Goal: Information Seeking & Learning: Learn about a topic

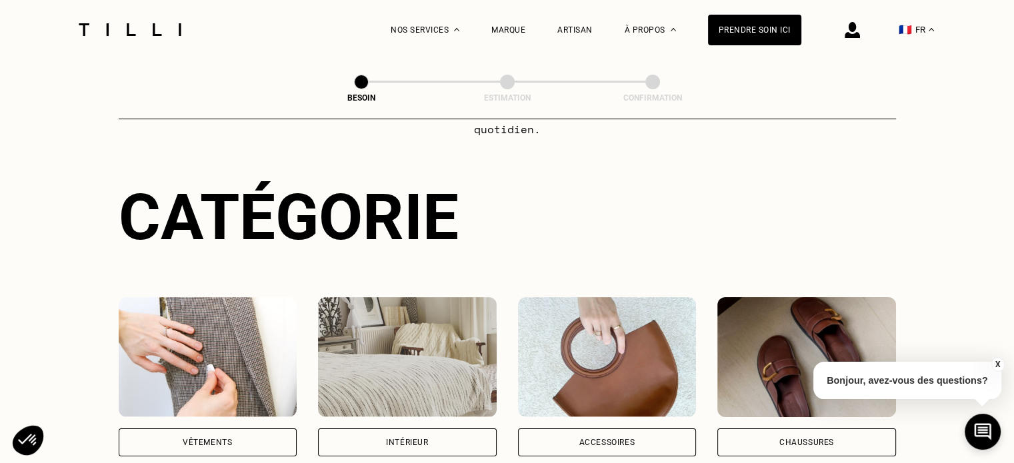
scroll to position [207, 0]
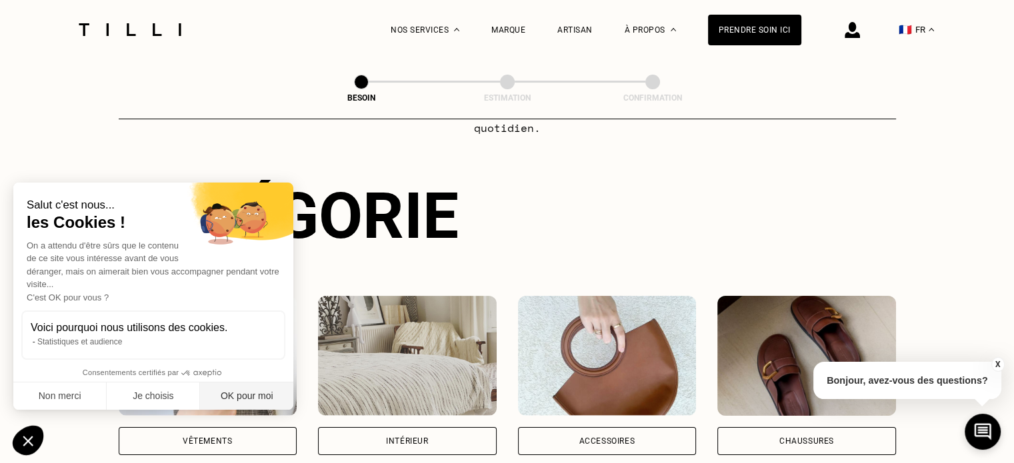
click at [241, 400] on button "OK pour moi" at bounding box center [246, 397] width 93 height 28
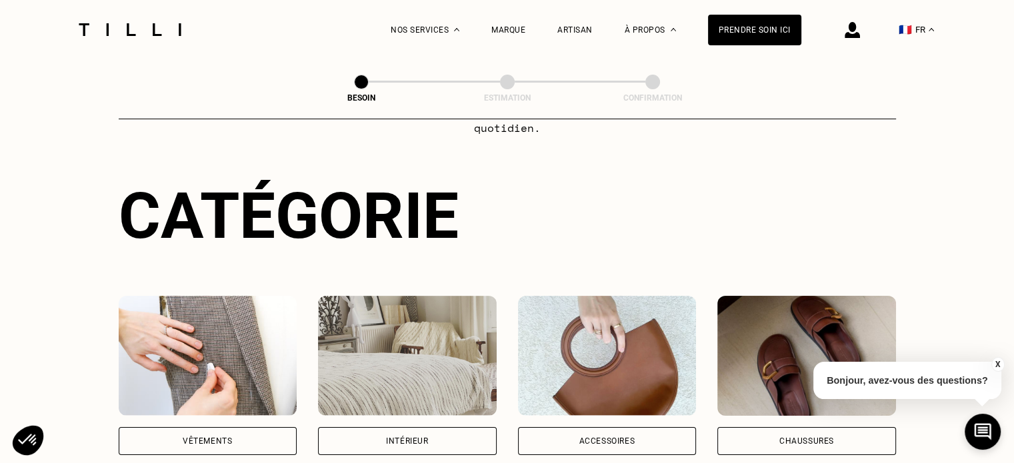
click at [417, 437] on div "Intérieur" at bounding box center [407, 441] width 42 height 8
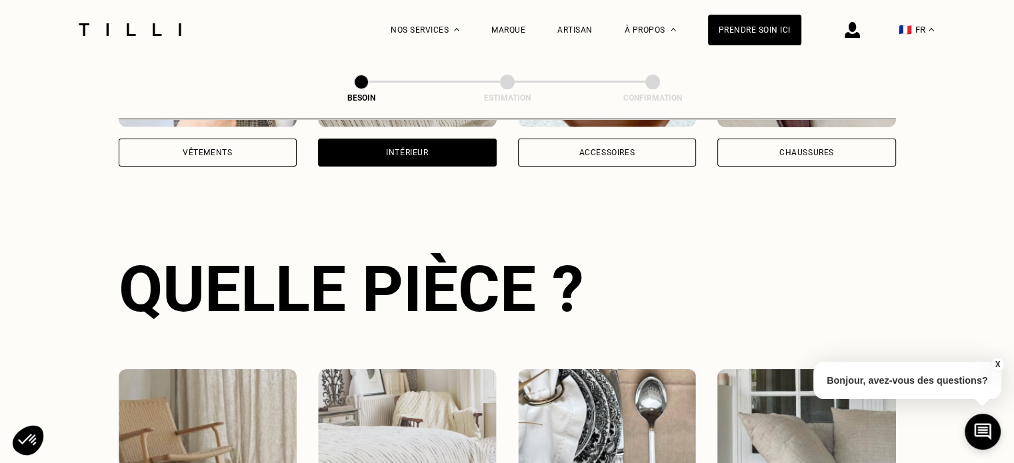
scroll to position [523, 0]
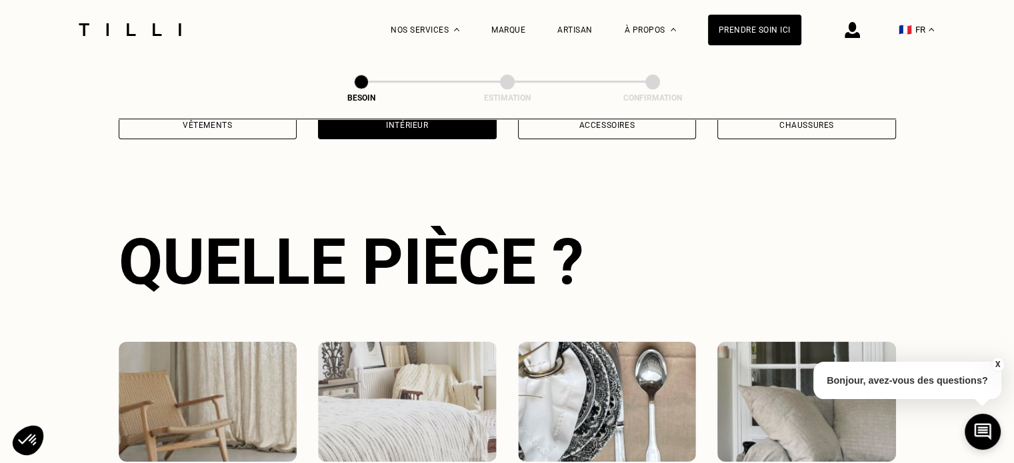
select select "FR"
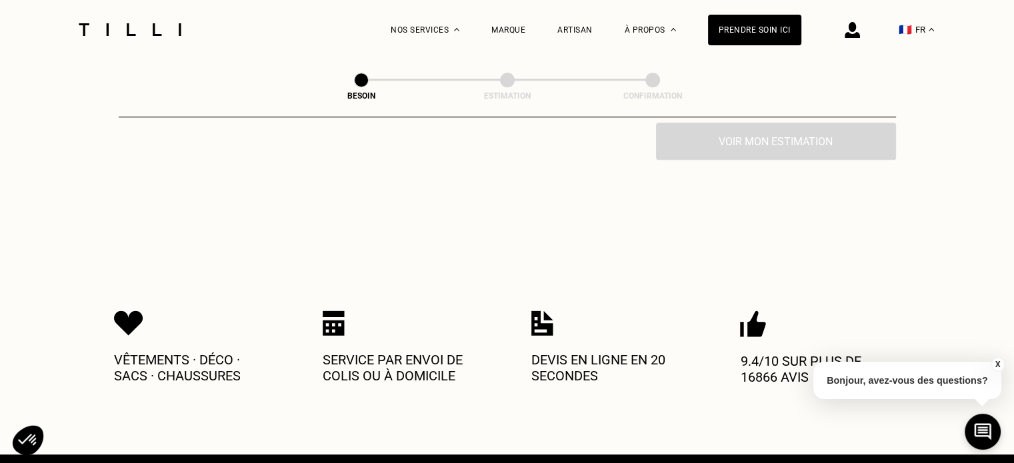
scroll to position [1275, 0]
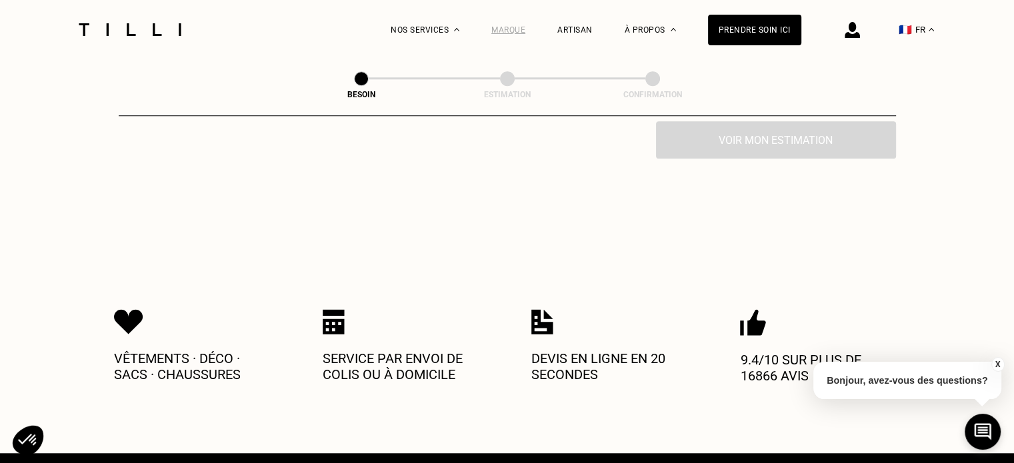
click at [509, 33] on div "Marque" at bounding box center [508, 29] width 34 height 9
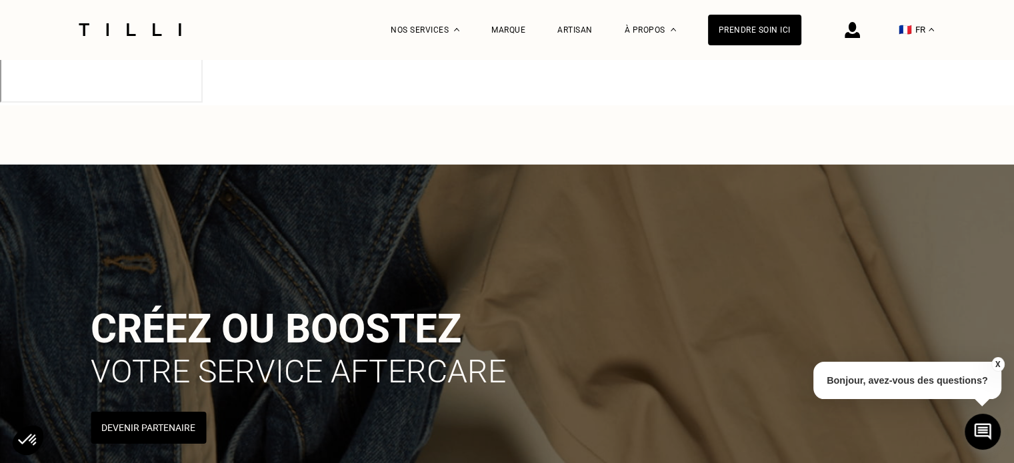
scroll to position [886, 0]
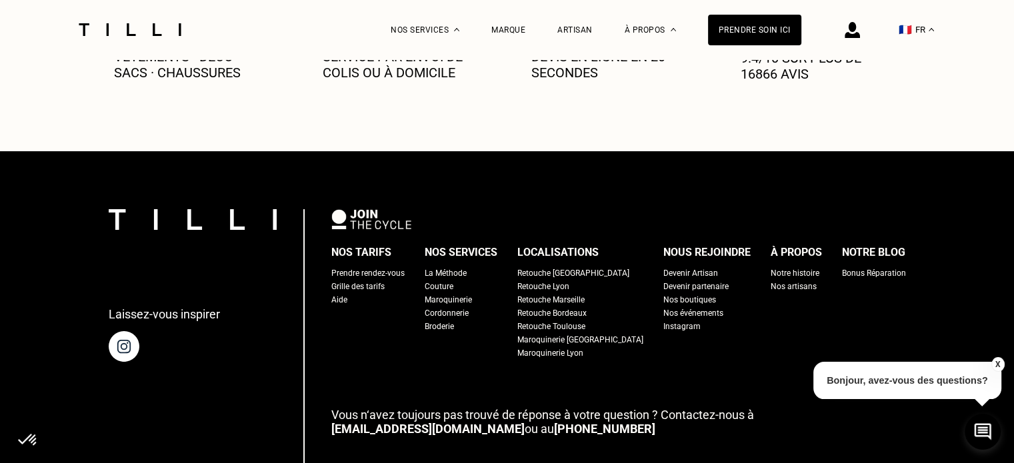
click at [381, 280] on div "Grille des tarifs" at bounding box center [357, 286] width 53 height 13
select select "FR"
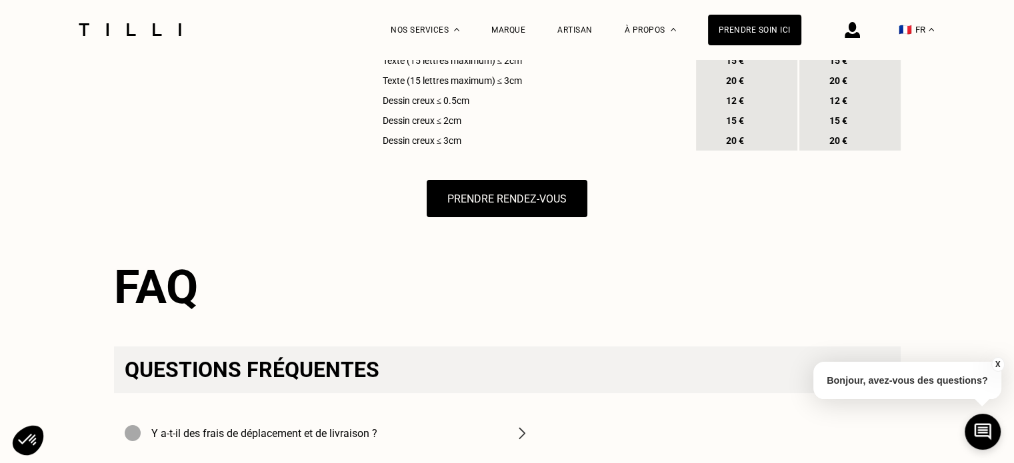
scroll to position [1702, 0]
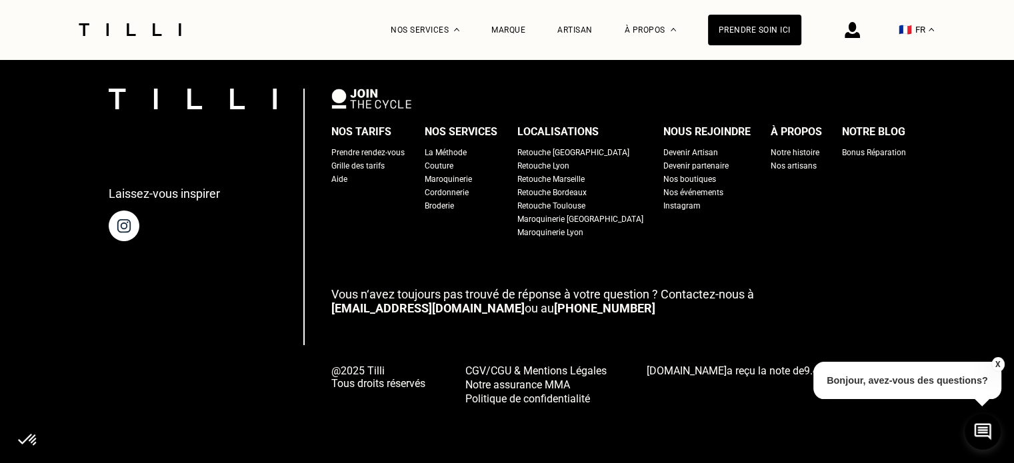
scroll to position [886, 0]
